Goal: Find contact information: Find contact information

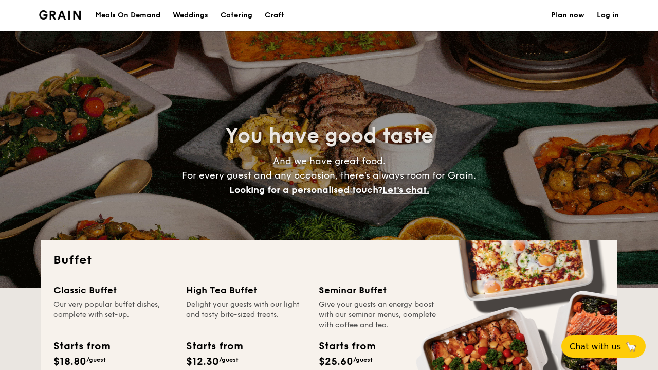
select select
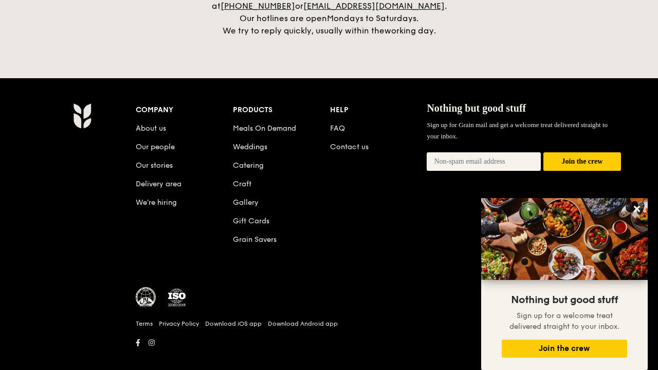
scroll to position [2210, 0]
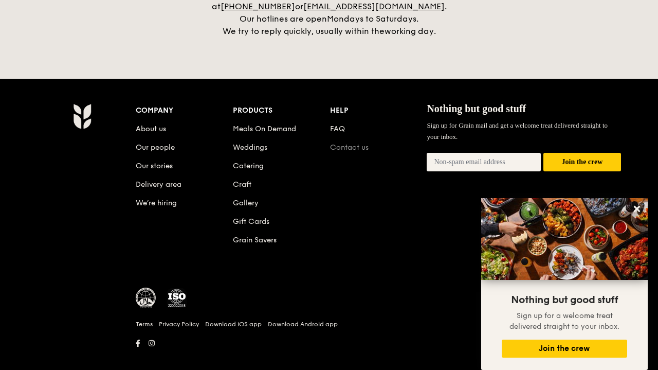
click at [362, 143] on link "Contact us" at bounding box center [349, 147] width 39 height 9
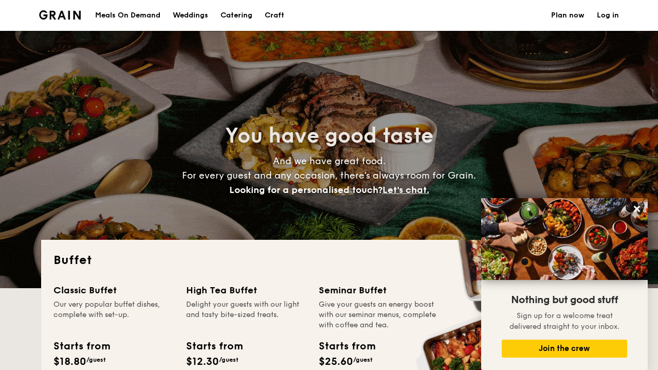
scroll to position [0, 0]
click at [60, 14] on img at bounding box center [60, 14] width 42 height 9
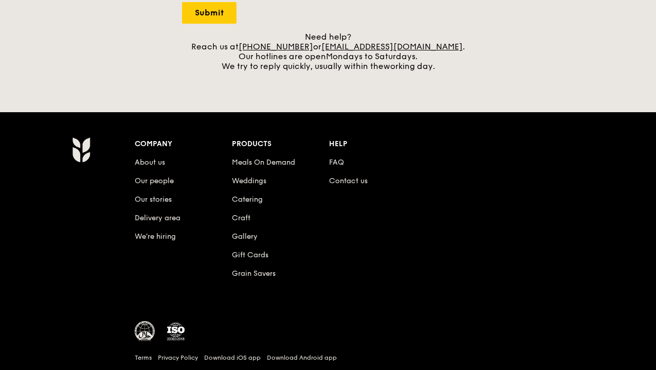
scroll to position [429, 0]
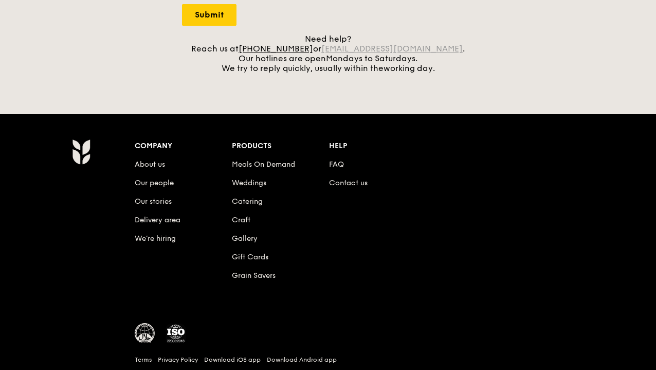
drag, startPoint x: 437, startPoint y: 50, endPoint x: 338, endPoint y: 48, distance: 98.8
click at [338, 48] on div "Need help? Reach us at [PHONE_NUMBER] or [EMAIL_ADDRESS][DOMAIN_NAME] . Our hot…" at bounding box center [328, 53] width 292 height 39
copy div "[EMAIL_ADDRESS][DOMAIN_NAME]"
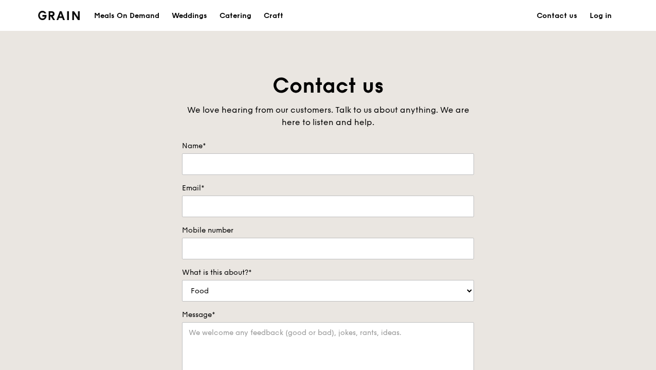
scroll to position [0, 0]
